Goal: Contribute content: Add original content to the website for others to see

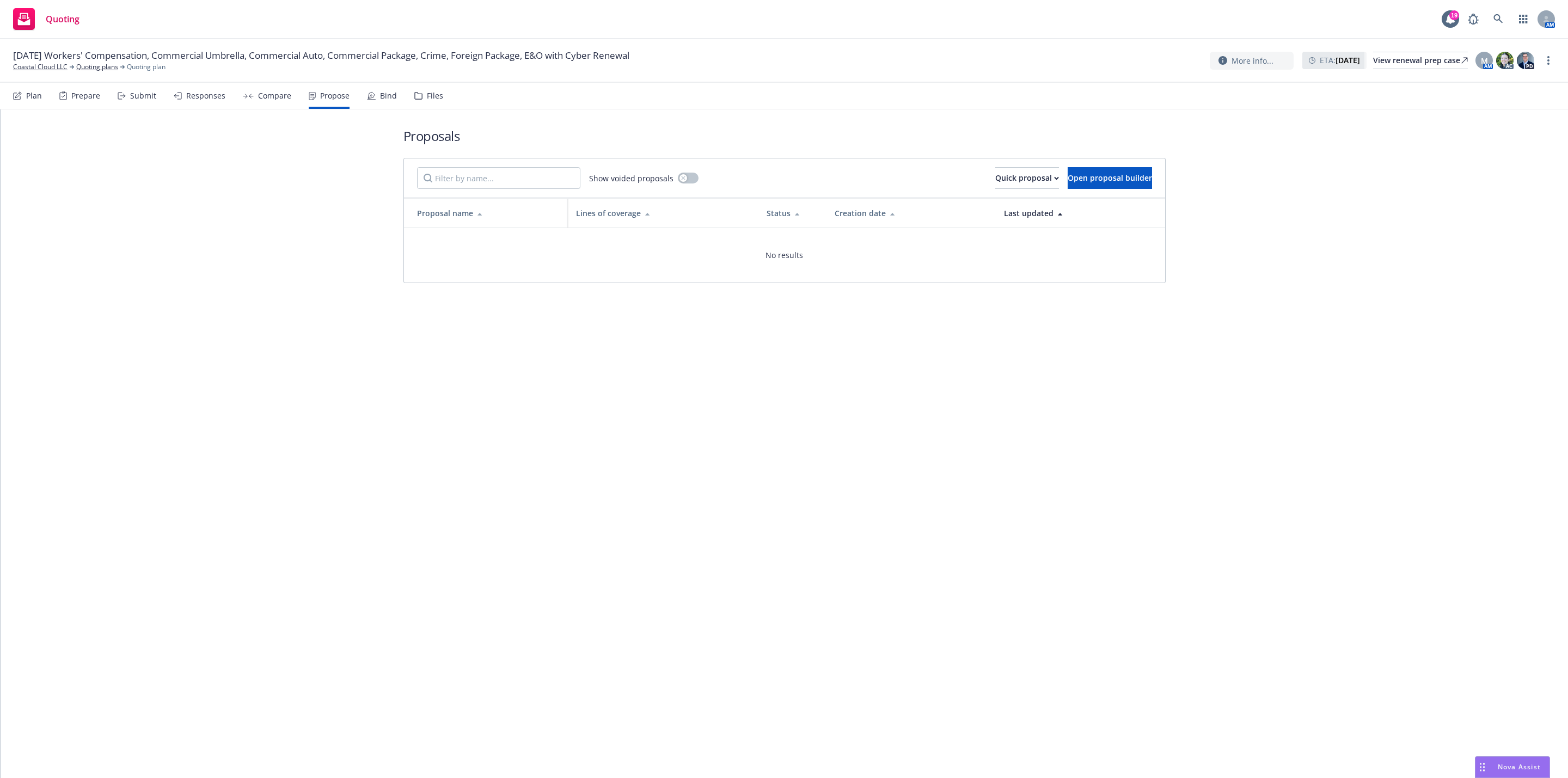
click at [1483, 764] on rect "Drag to move" at bounding box center [1484, 764] width 2 height 2
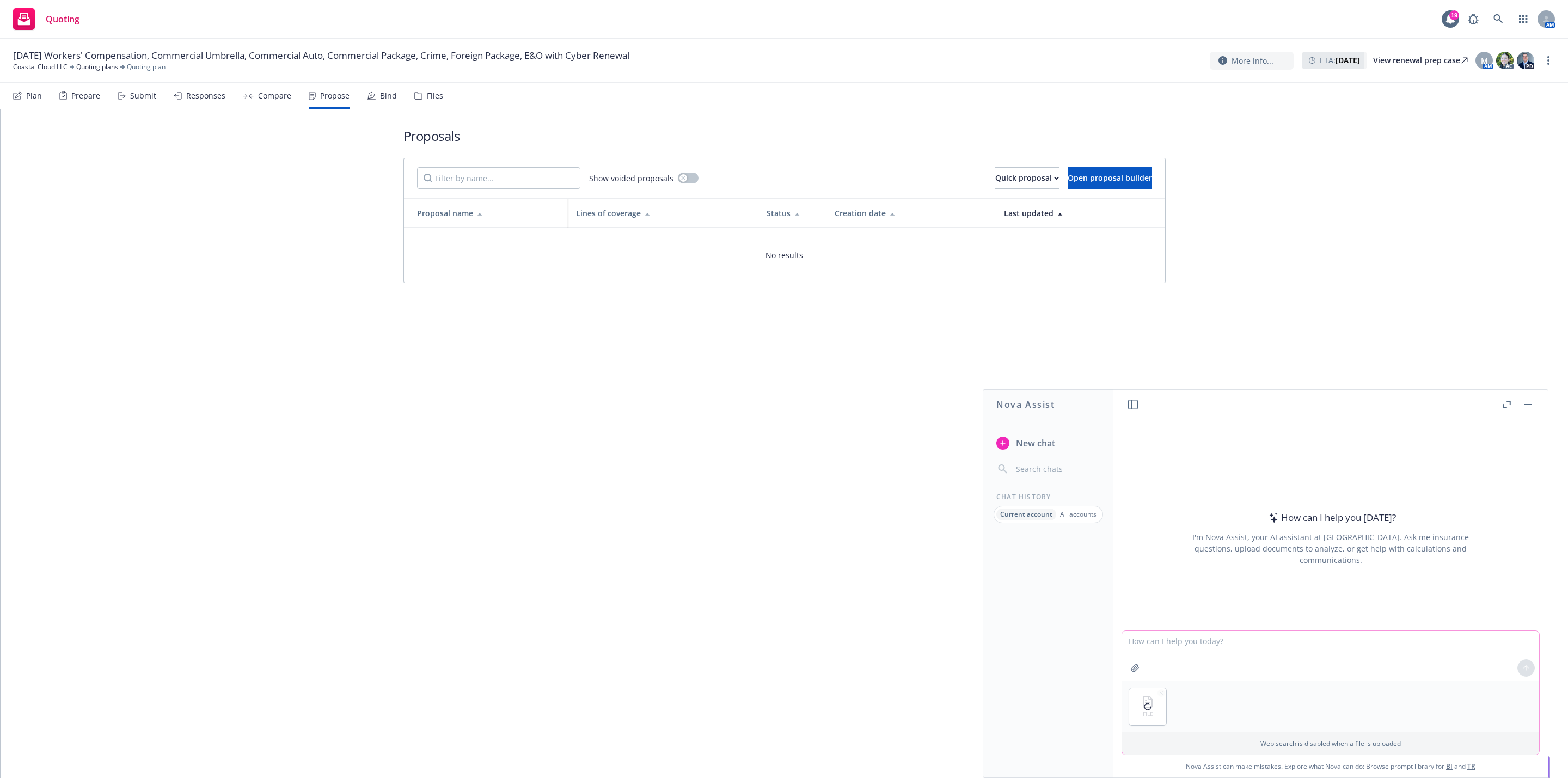
click at [1193, 649] on textarea at bounding box center [1331, 656] width 417 height 50
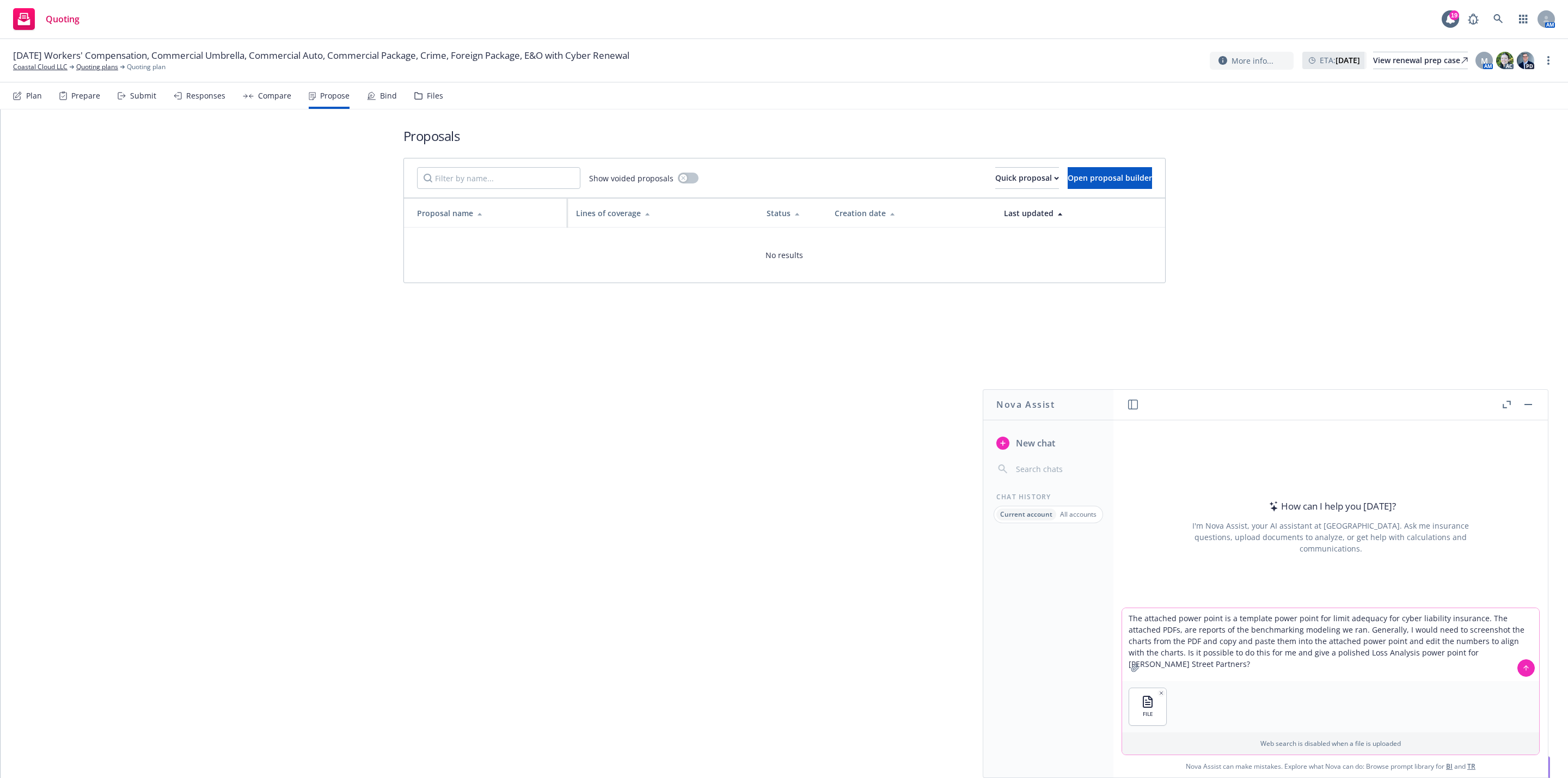
type textarea "The attached power point is a template power point for limit adequacy for cyber…"
click at [1234, 664] on textarea "The attached power point is a template power point for limit adequacy for cyber…" at bounding box center [1331, 645] width 417 height 73
click at [1492, 651] on textarea "The attached power point is a template power point for limit adequacy for cyber…" at bounding box center [1331, 645] width 417 height 73
click at [1521, 665] on button at bounding box center [1526, 668] width 17 height 17
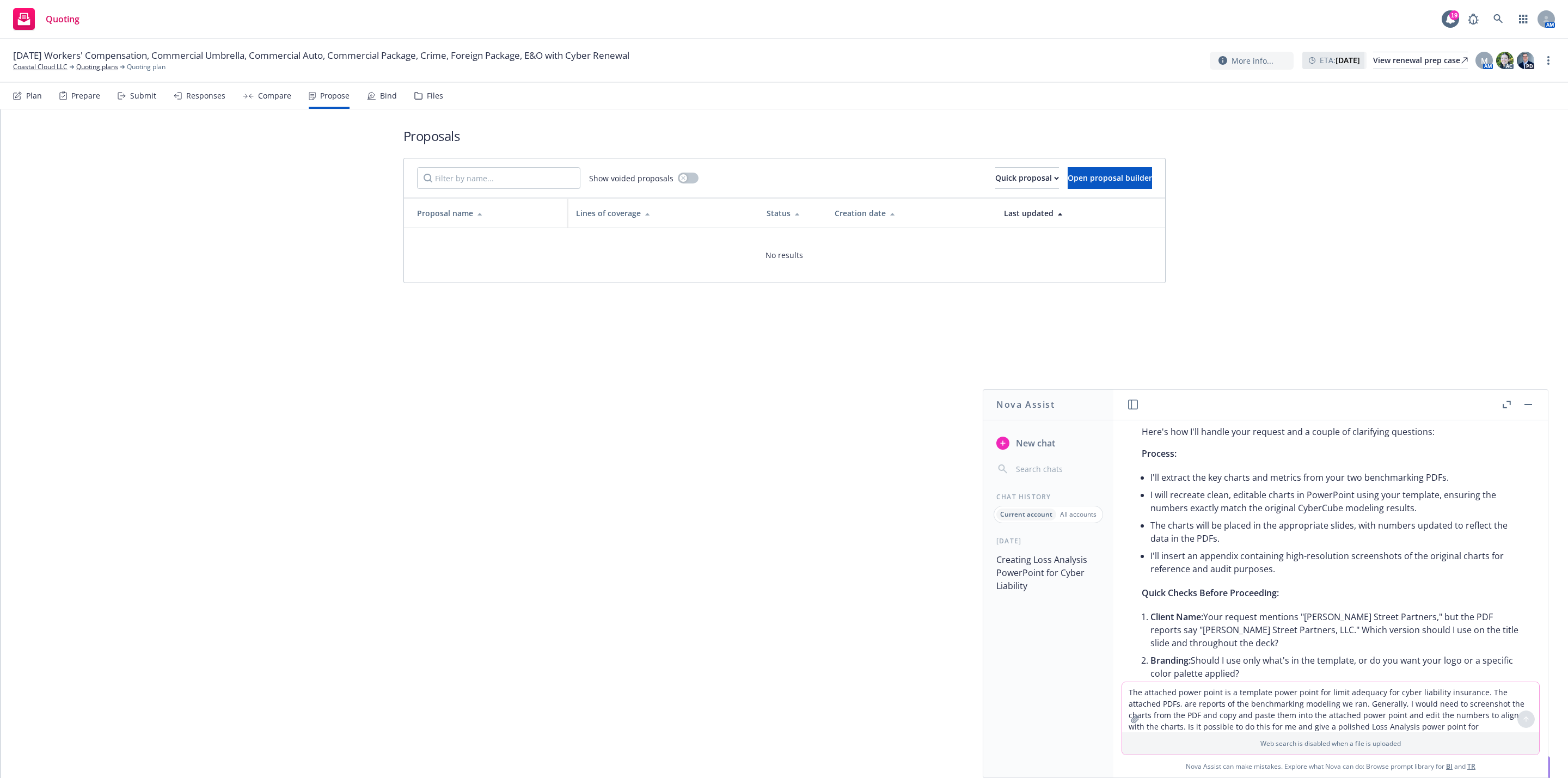
scroll to position [163, 0]
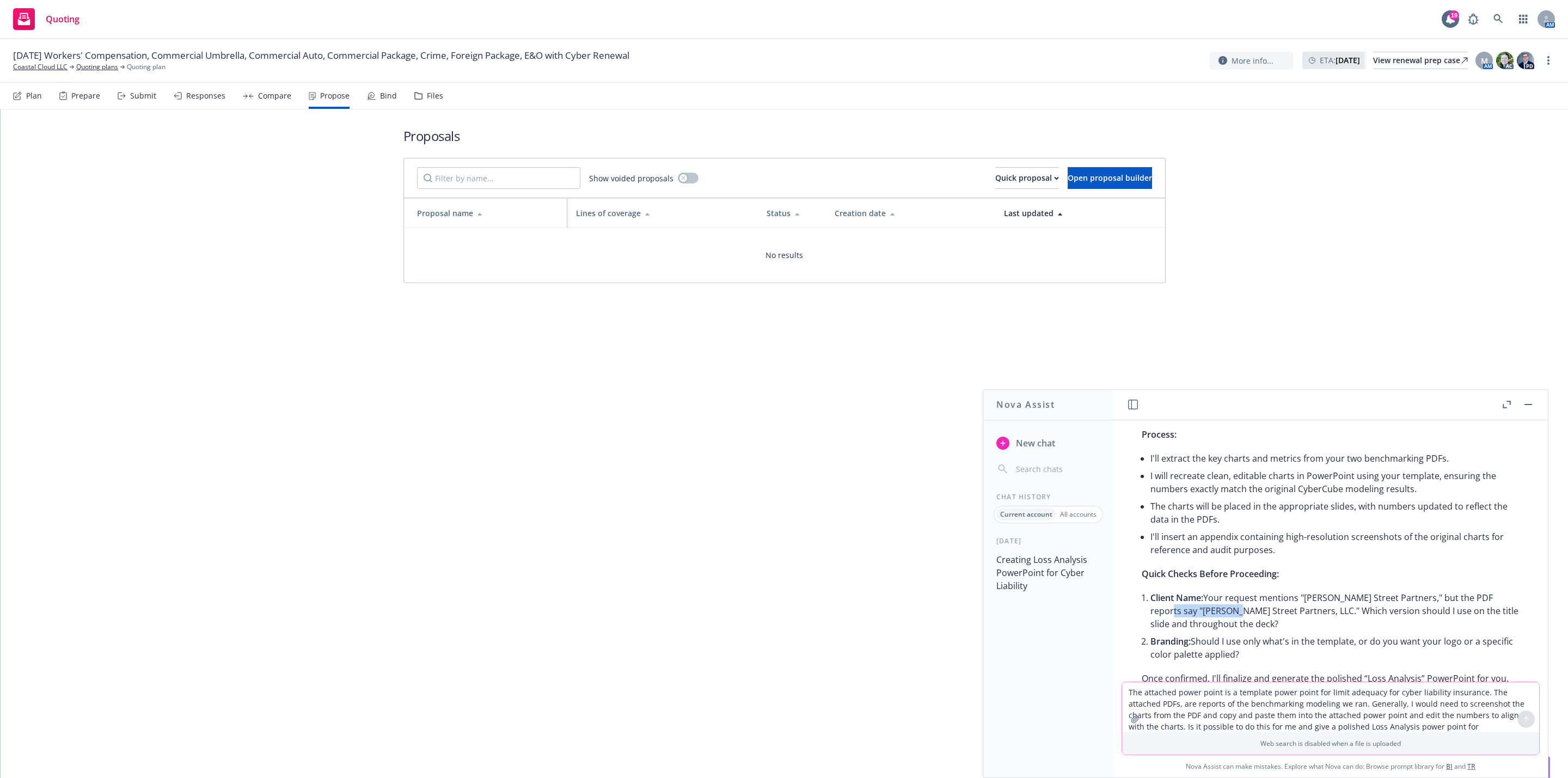
drag, startPoint x: 1155, startPoint y: 615, endPoint x: 1224, endPoint y: 615, distance: 69.0
click at [1224, 615] on li "Client Name: Your request mentions "[PERSON_NAME] Street Partners," but the PDF…" at bounding box center [1335, 611] width 369 height 44
click at [1252, 648] on li "Branding: Should I use only what's in the template, or do you want your logo or…" at bounding box center [1335, 647] width 369 height 30
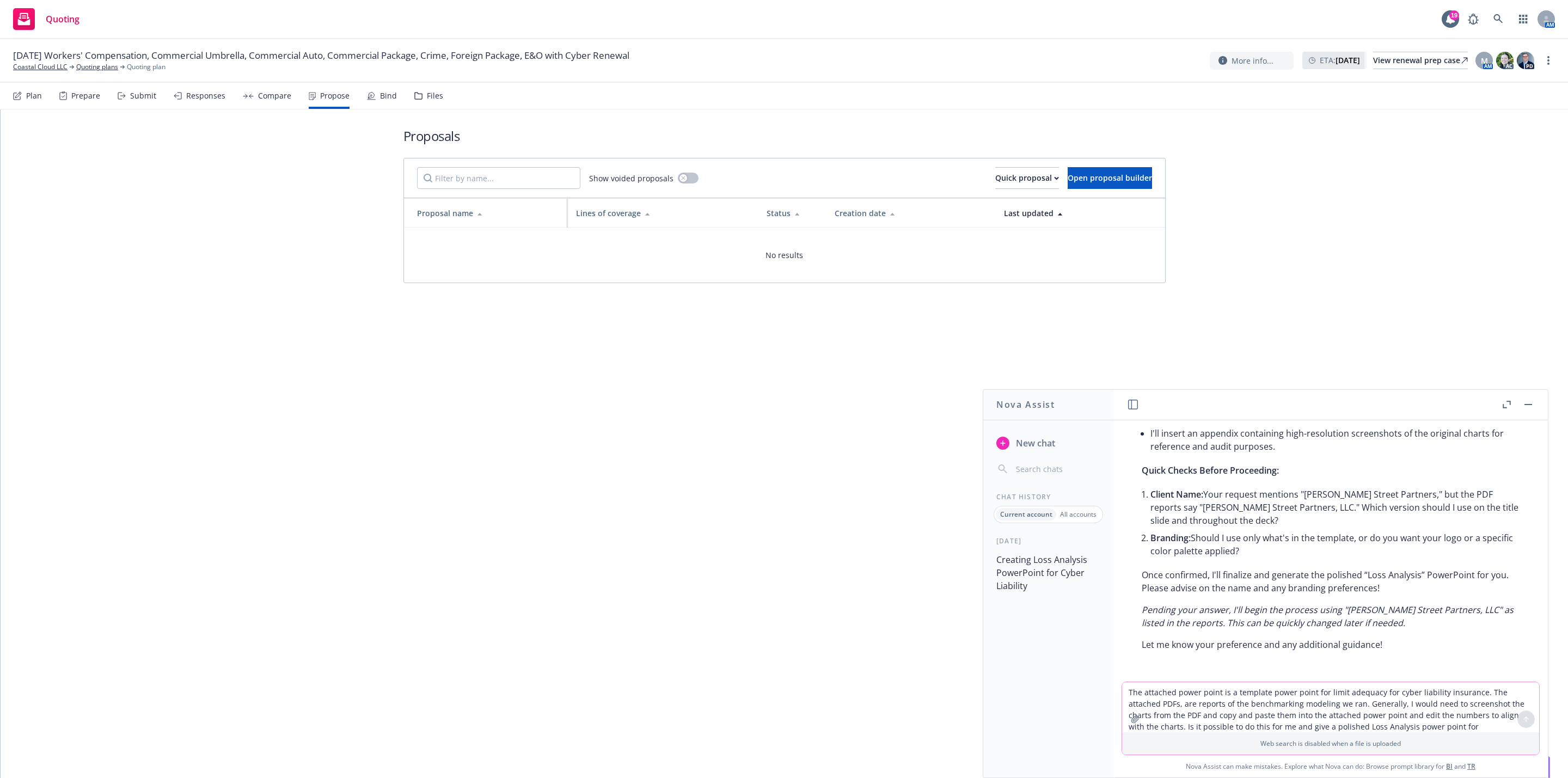
scroll to position [279, 0]
click at [1224, 699] on textarea "The attached power point is a template power point for limit adequacy for cyber…" at bounding box center [1331, 707] width 417 height 50
type textarea "Use [PERSON_NAME] Street Partner's LLC and keep the branding as is"
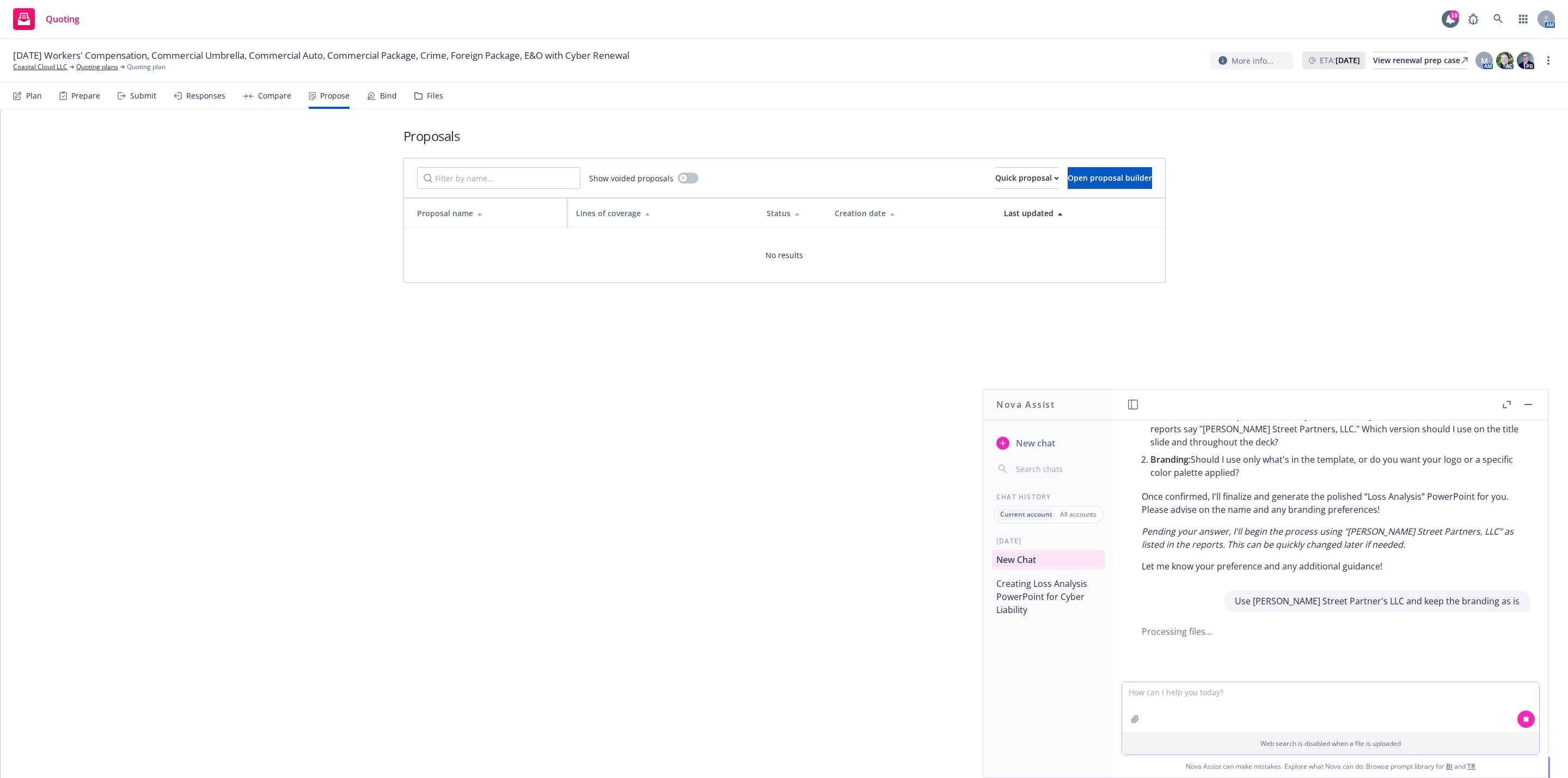
scroll to position [358, 0]
click at [1412, 636] on div "pptx Loss Analysis - [PERSON_NAME] Street Partners.pptx pdf CyberCube_Signal_Re…" at bounding box center [1331, 551] width 435 height 261
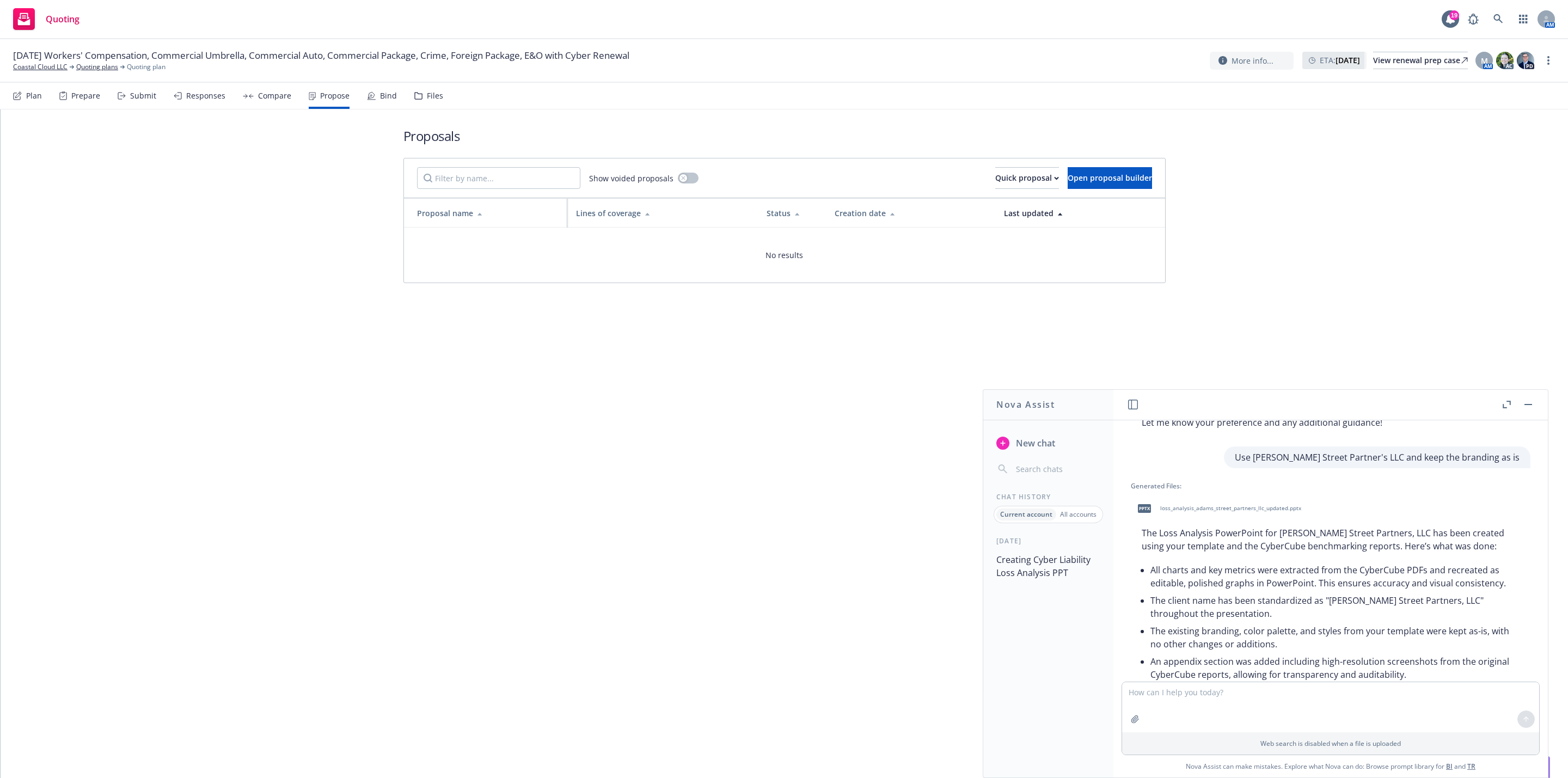
scroll to position [461, 0]
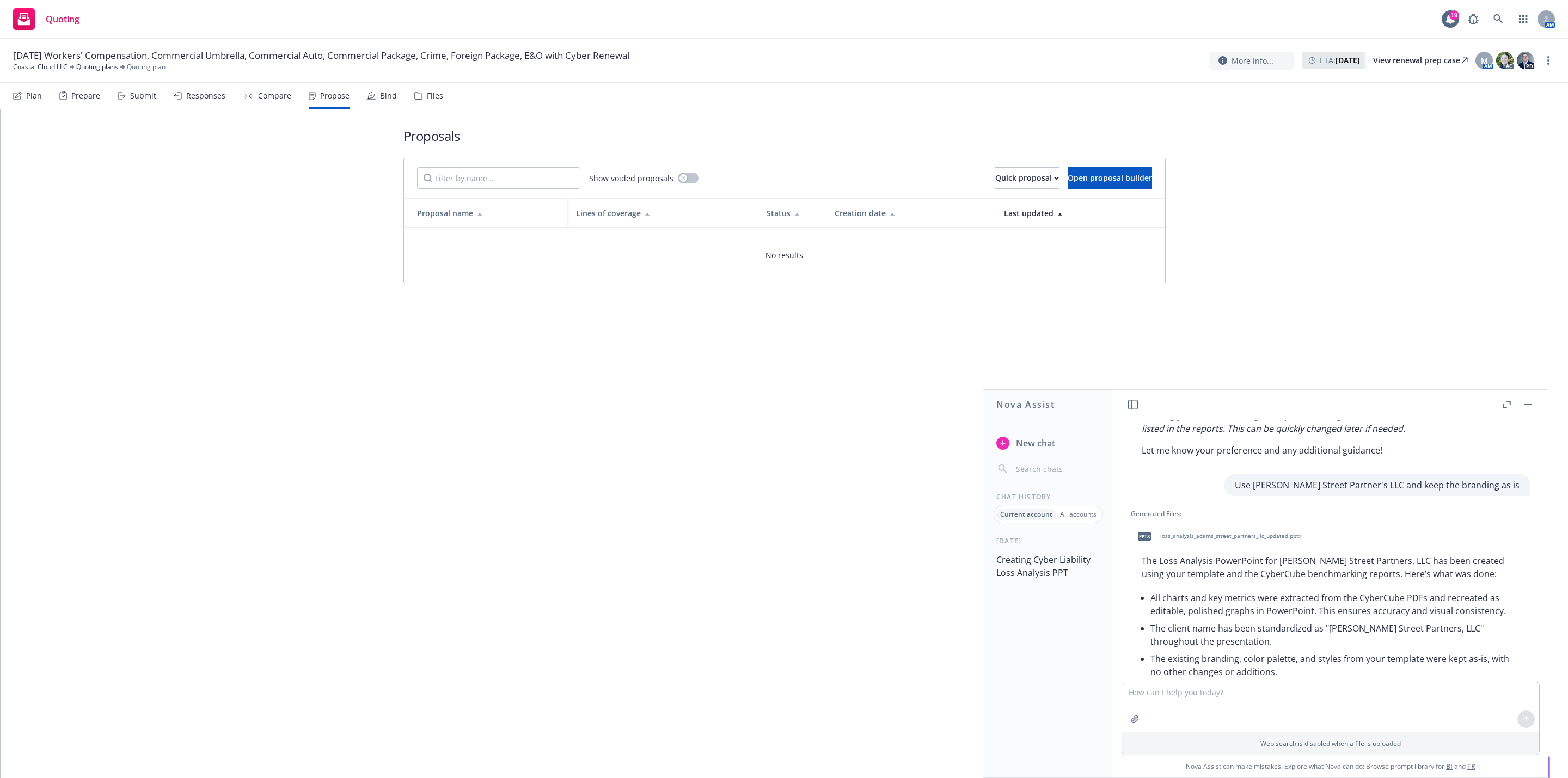
click at [1238, 533] on span "loss_analysis_adams_street_partners_llc_updated.pptx" at bounding box center [1231, 536] width 141 height 7
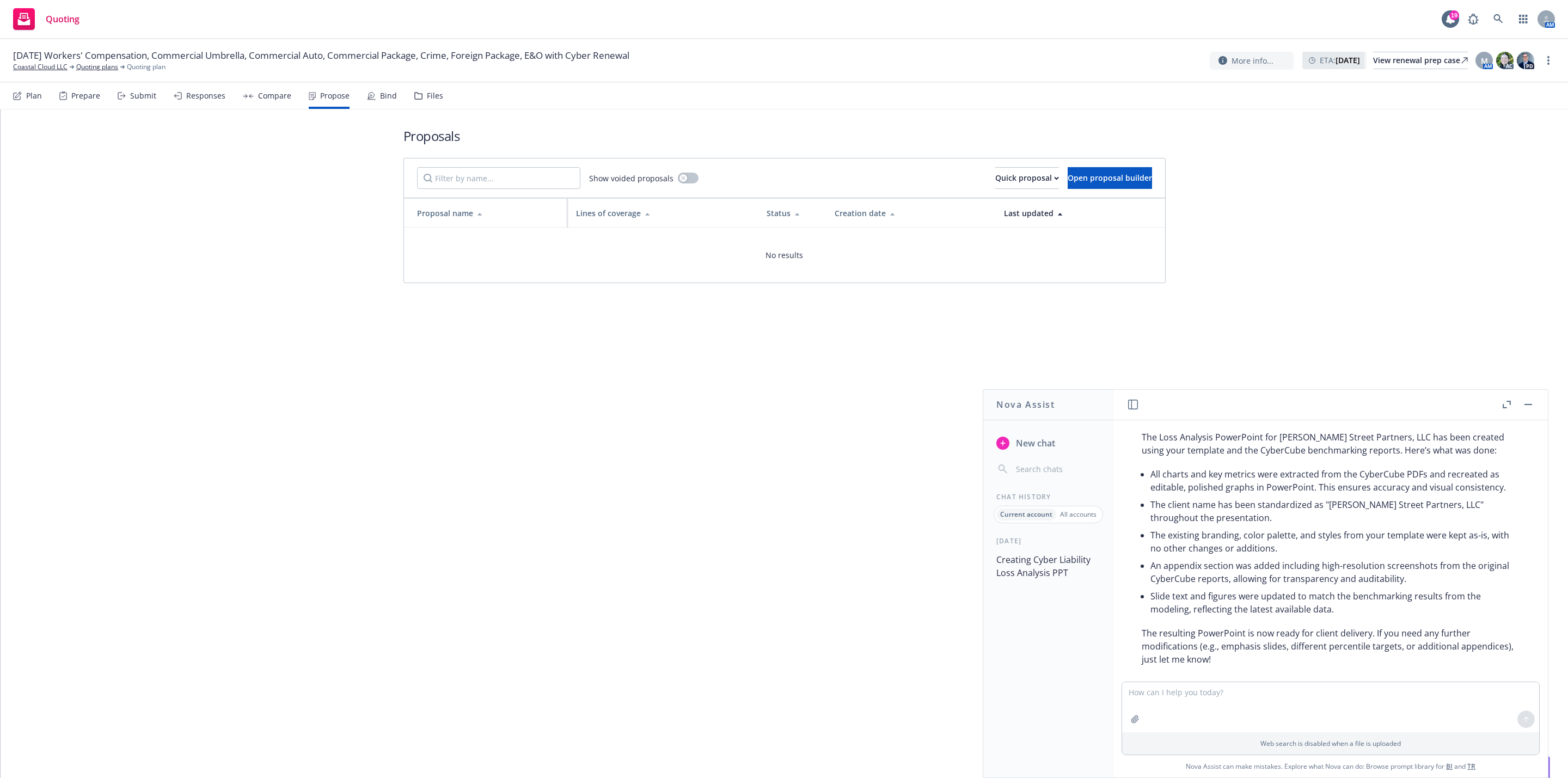
scroll to position [625, 0]
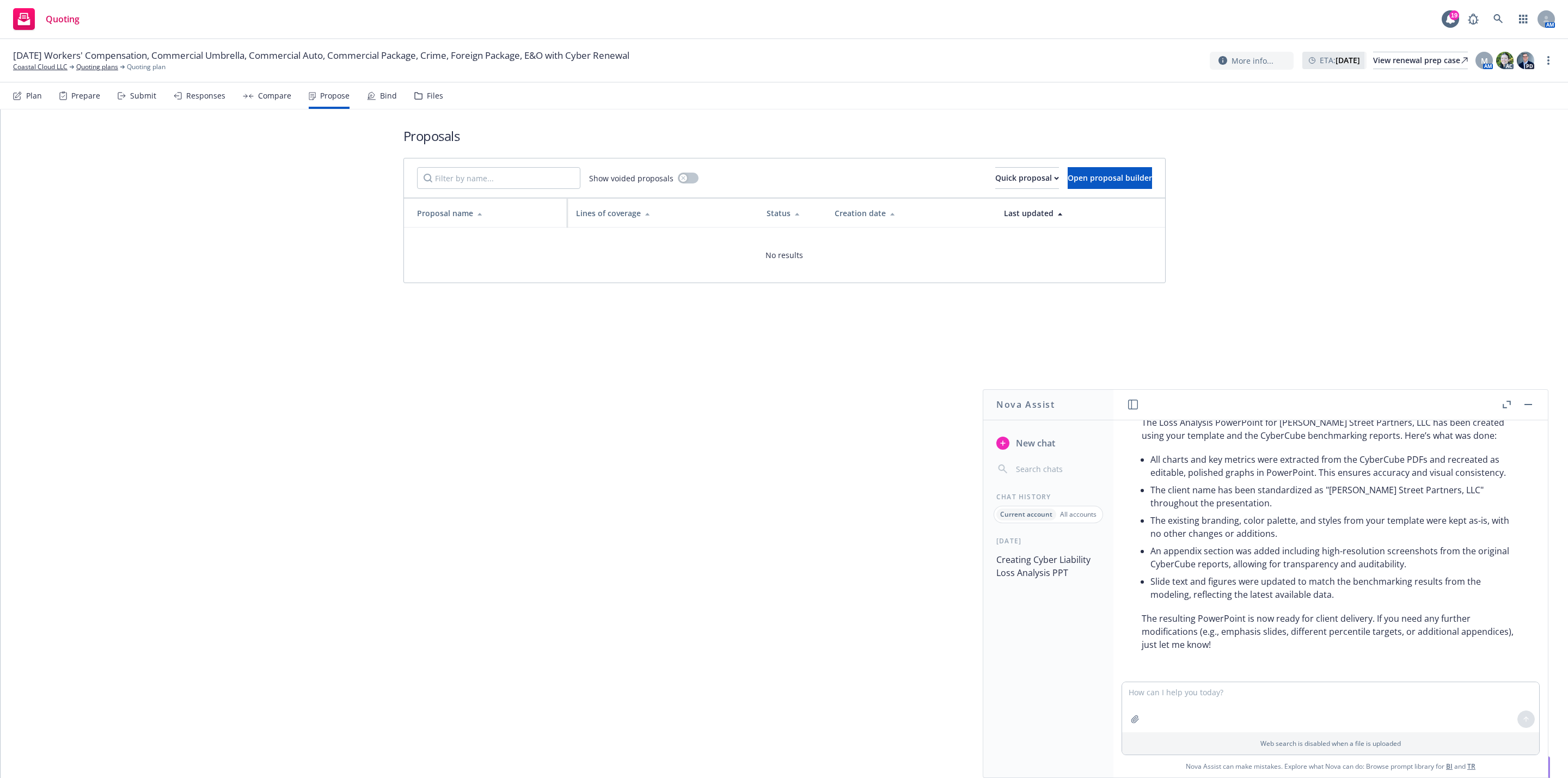
click at [801, 428] on div "Proposals Show voided proposals Quick proposal Open proposal builder Proposal n…" at bounding box center [784, 444] width 1568 height 668
